Goal: Check status: Check status

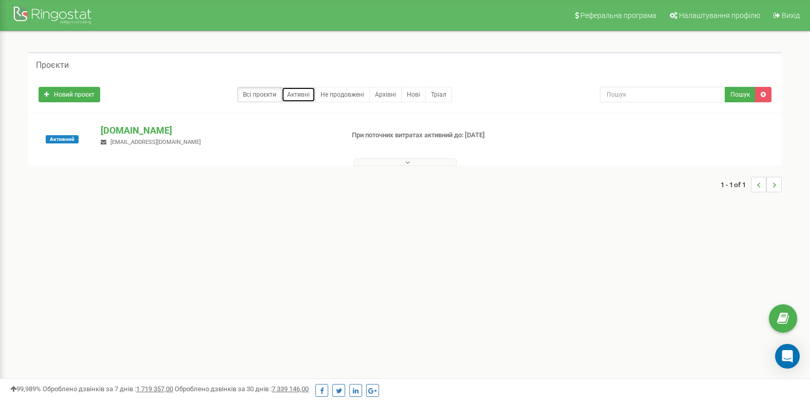
click at [308, 97] on link "Активні" at bounding box center [299, 94] width 34 height 15
click at [253, 94] on link "Всі проєкти" at bounding box center [259, 94] width 45 height 15
click at [119, 134] on p "[DOMAIN_NAME]" at bounding box center [218, 130] width 234 height 13
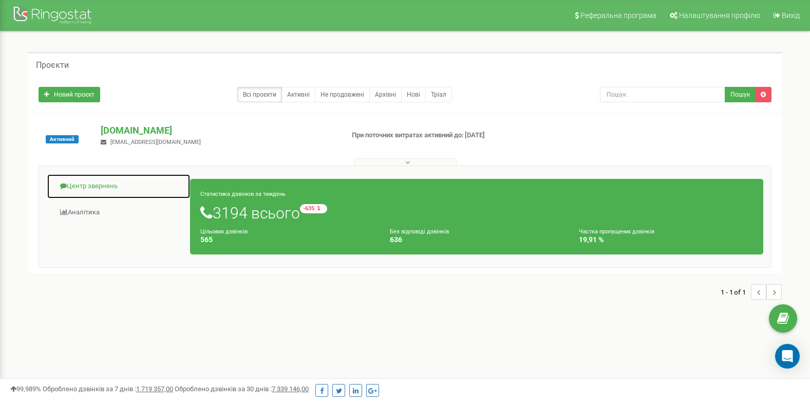
click at [89, 188] on link "Центр звернень" at bounding box center [119, 186] width 144 height 25
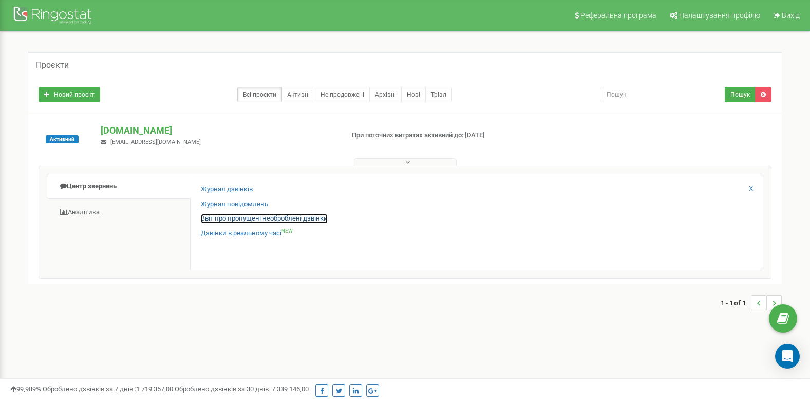
click at [222, 217] on link "Звіт про пропущені необроблені дзвінки" at bounding box center [264, 219] width 127 height 10
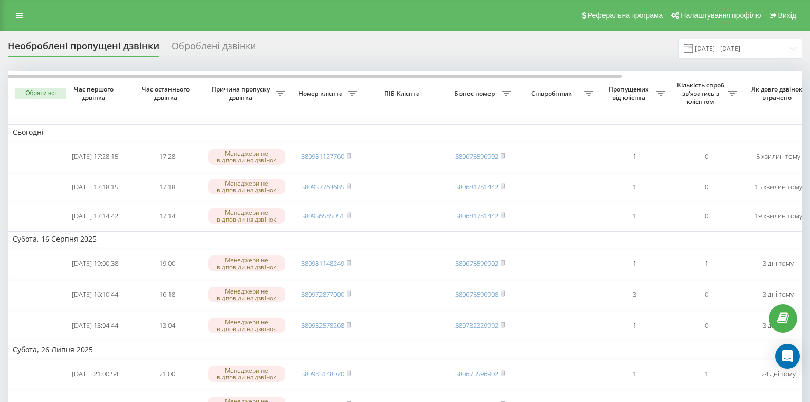
click at [222, 46] on div "Оброблені дзвінки" at bounding box center [214, 49] width 84 height 16
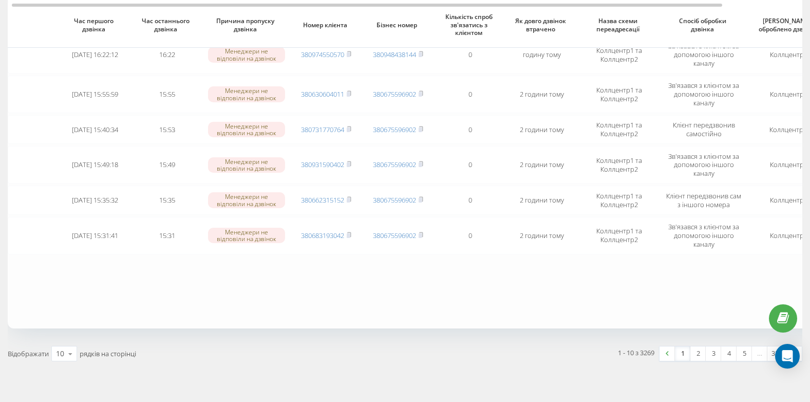
scroll to position [257, 0]
click at [699, 355] on link "2" at bounding box center [698, 352] width 15 height 14
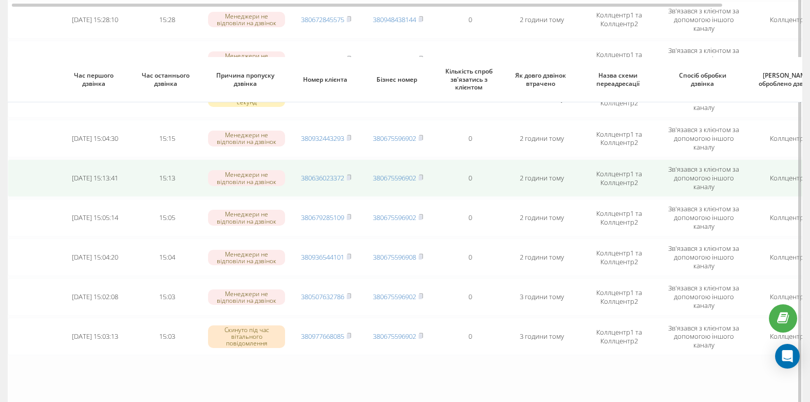
scroll to position [257, 0]
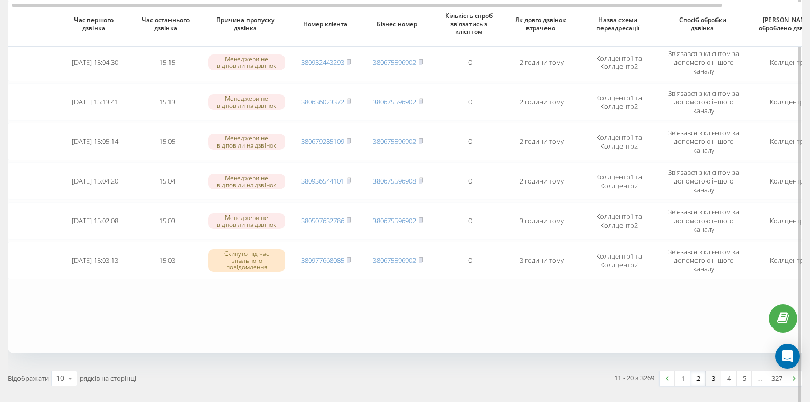
click at [711, 379] on link "3" at bounding box center [713, 378] width 15 height 14
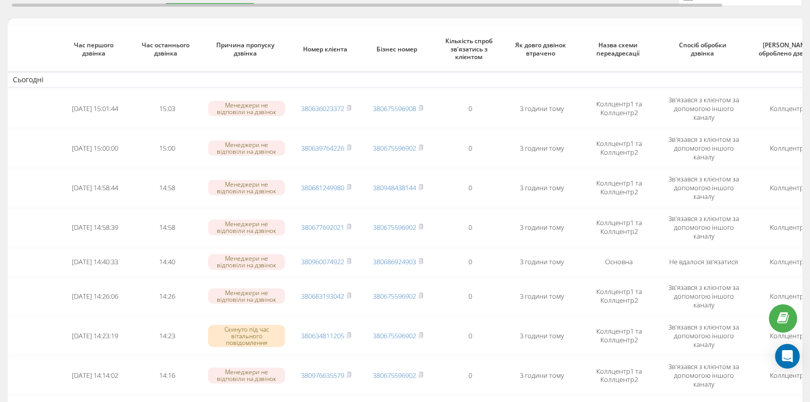
scroll to position [257, 0]
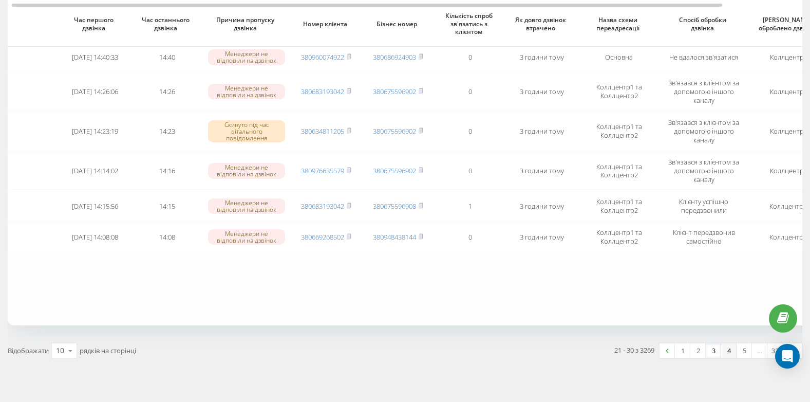
click at [729, 355] on link "4" at bounding box center [729, 350] width 15 height 14
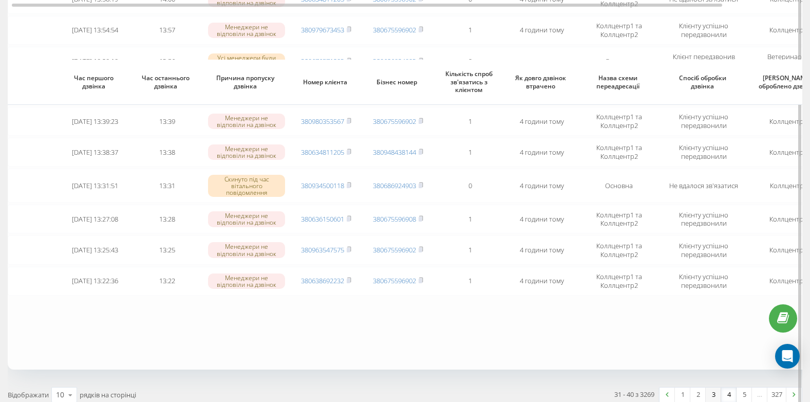
scroll to position [215, 0]
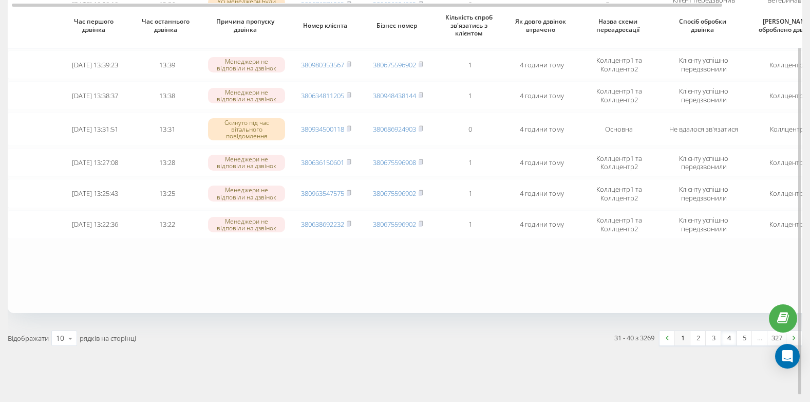
click at [685, 339] on link "1" at bounding box center [682, 338] width 15 height 14
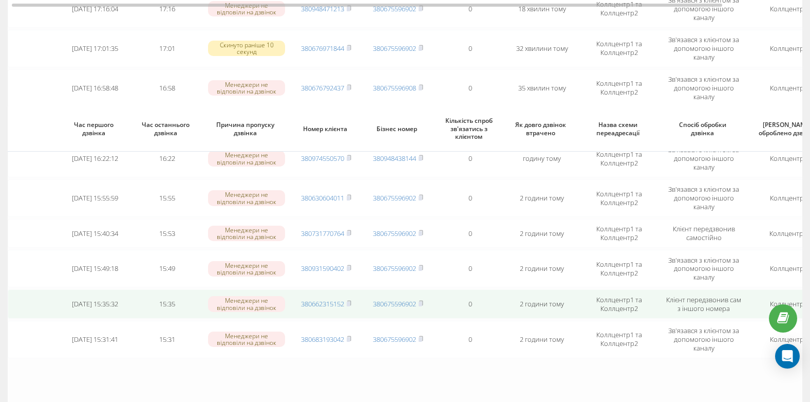
scroll to position [257, 0]
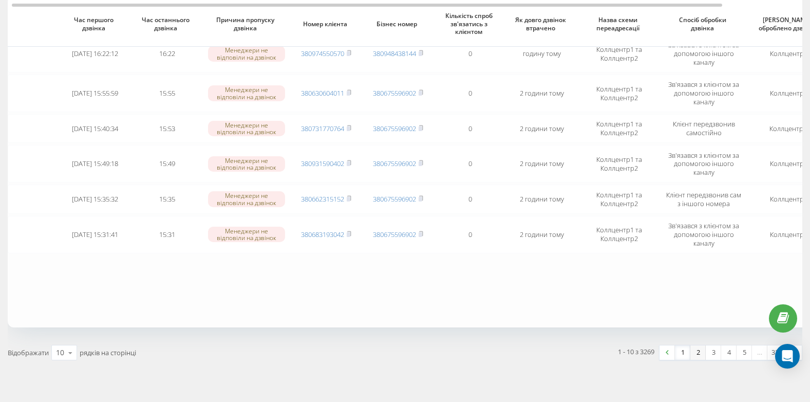
click at [694, 355] on link "2" at bounding box center [698, 352] width 15 height 14
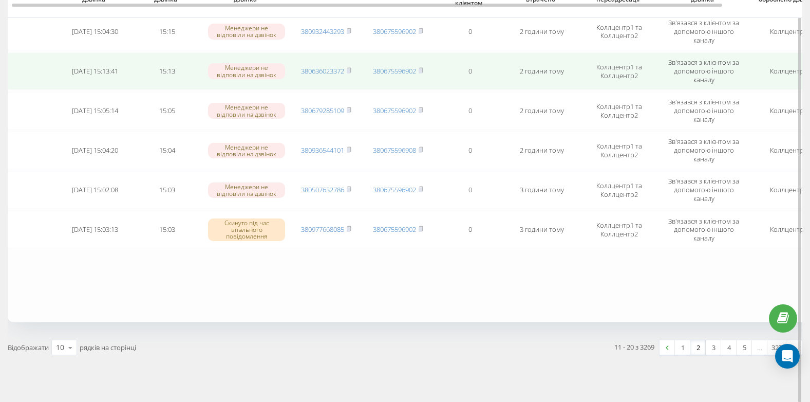
scroll to position [297, 0]
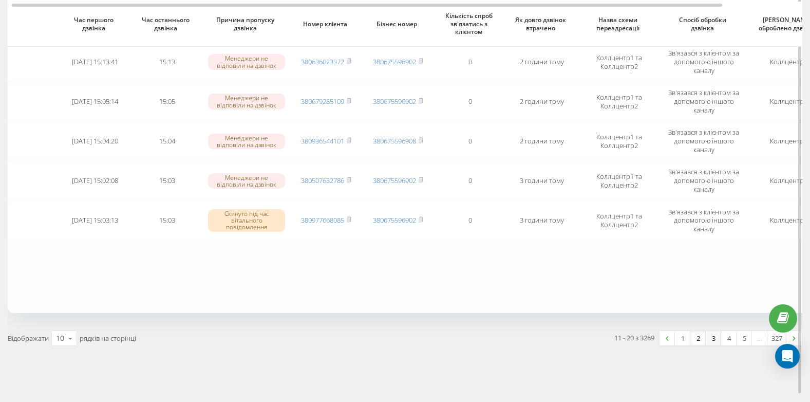
click at [711, 341] on link "3" at bounding box center [713, 338] width 15 height 14
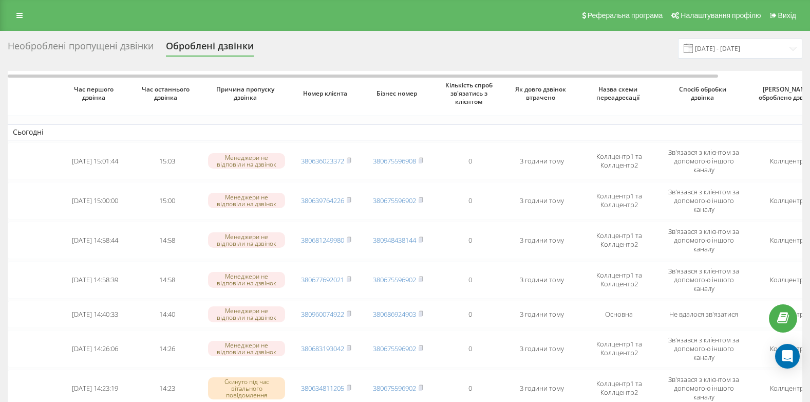
click at [127, 53] on div "Необроблені пропущені дзвінки" at bounding box center [81, 49] width 146 height 16
